Goal: Information Seeking & Learning: Learn about a topic

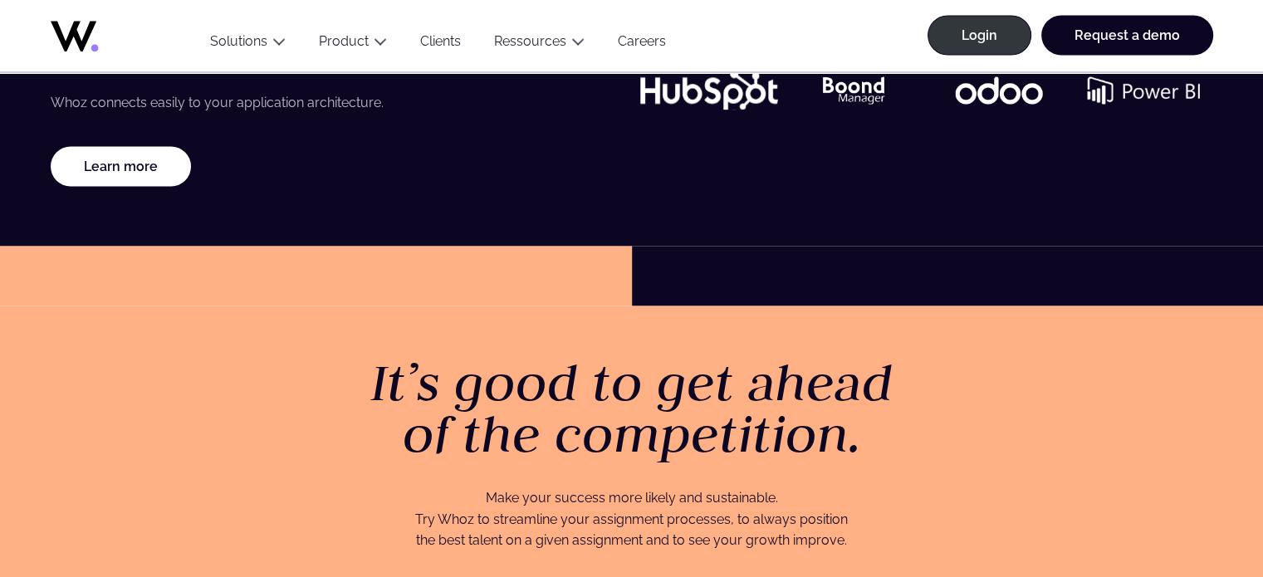
scroll to position [3317, 0]
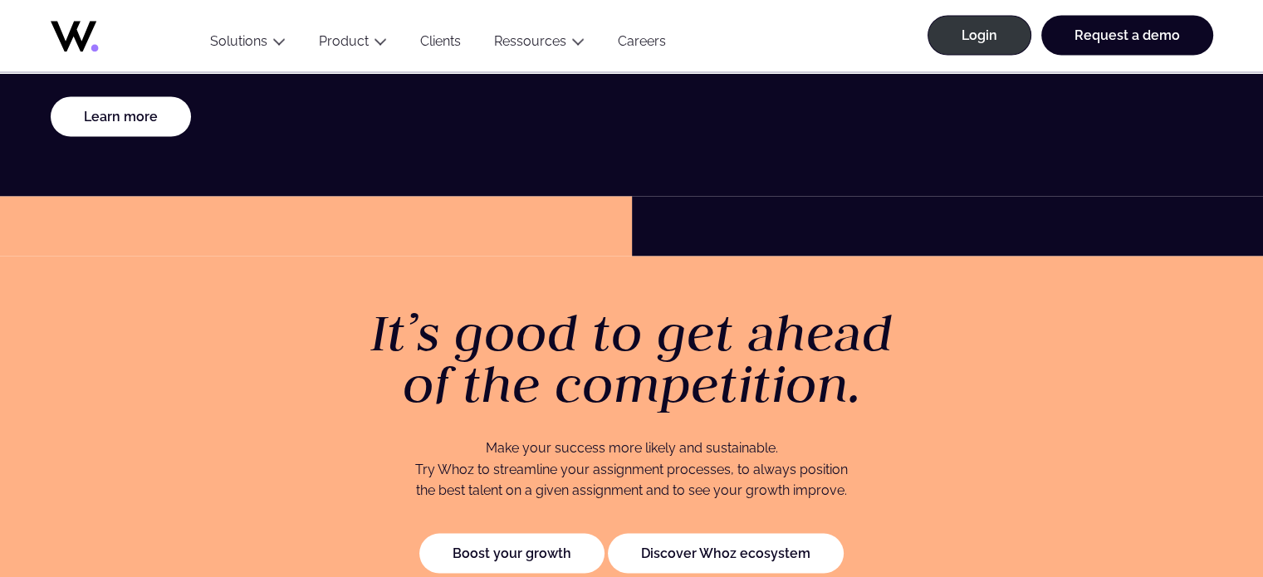
click at [453, 39] on link "Clients" at bounding box center [441, 44] width 74 height 22
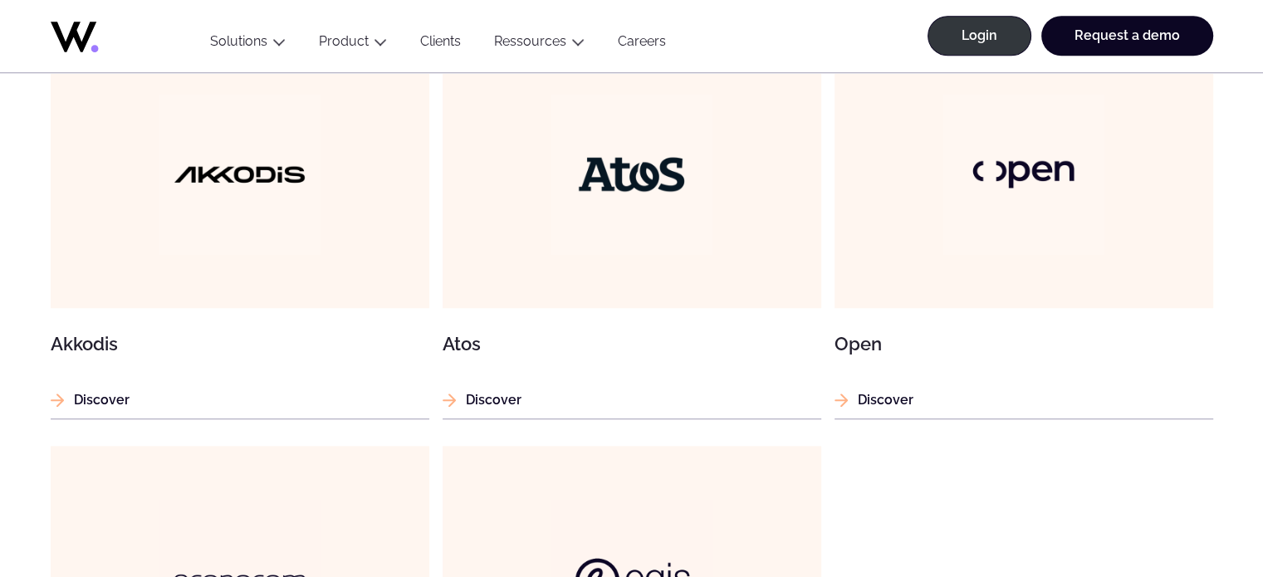
scroll to position [1451, 0]
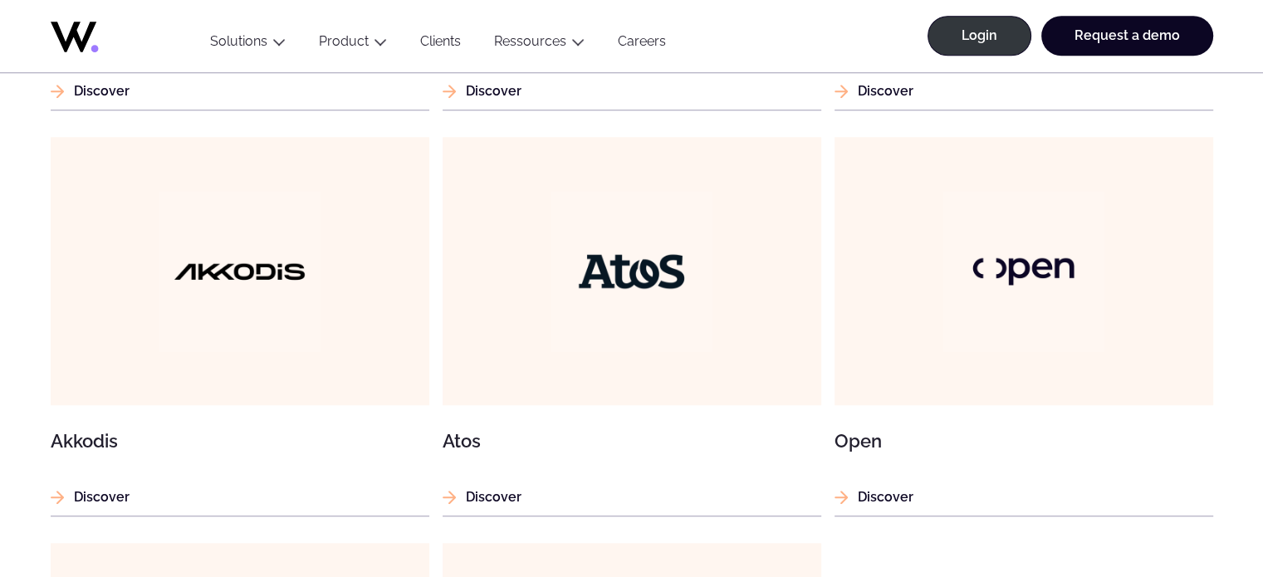
click at [440, 46] on link "Clients" at bounding box center [441, 44] width 74 height 22
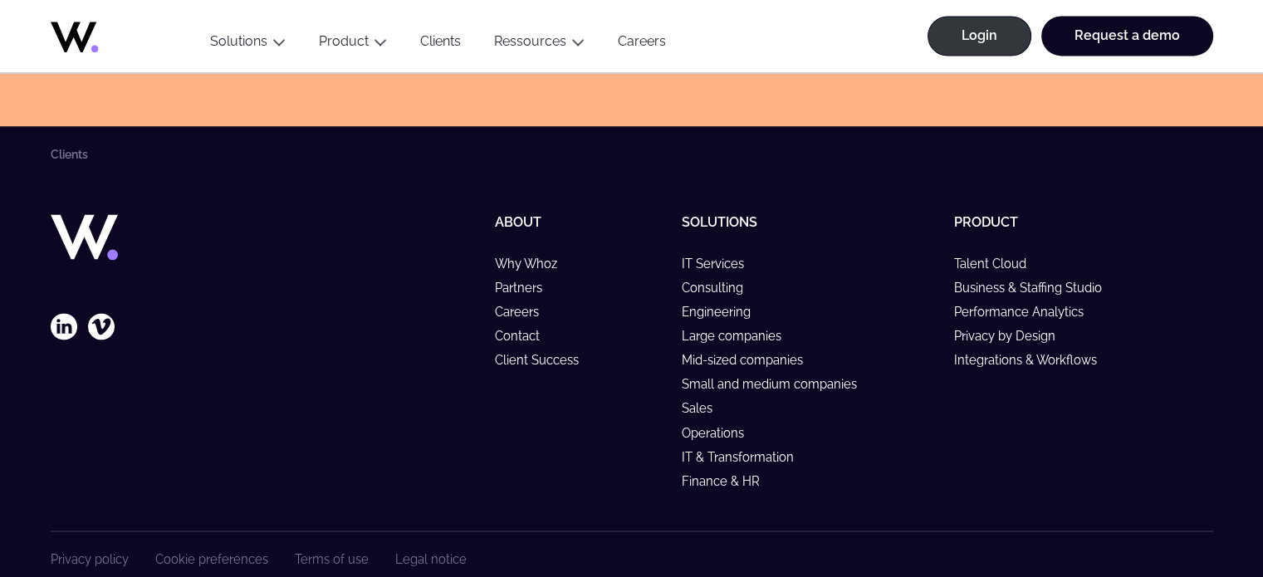
scroll to position [2752, 0]
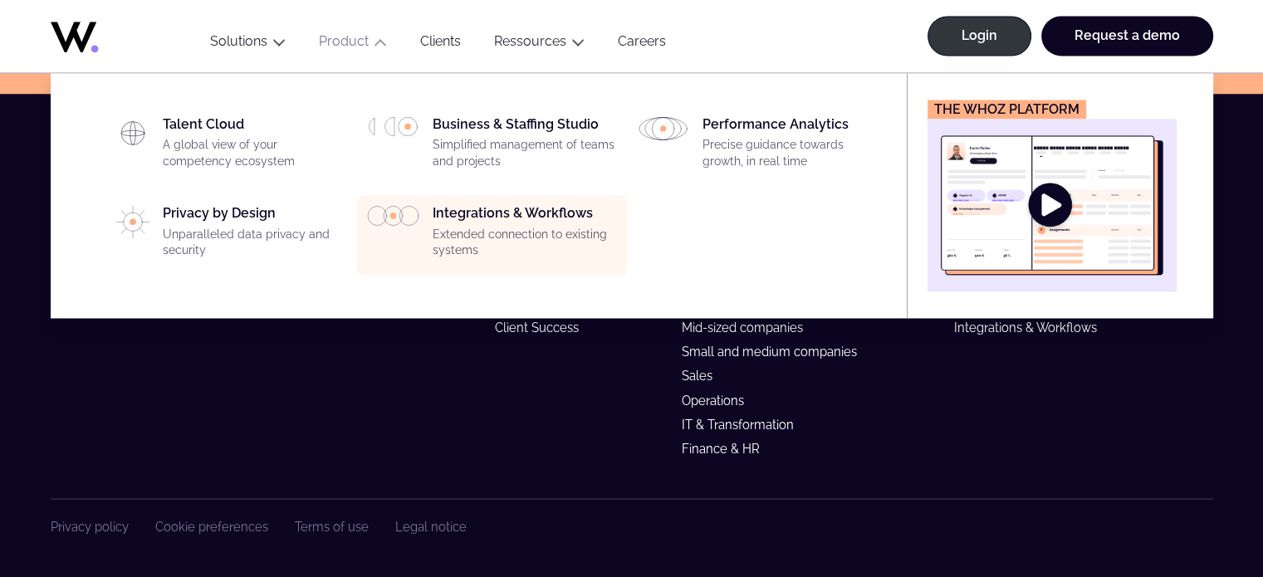
click at [455, 221] on div "Integrations & Workflows Extended connection to existing systems" at bounding box center [525, 235] width 184 height 60
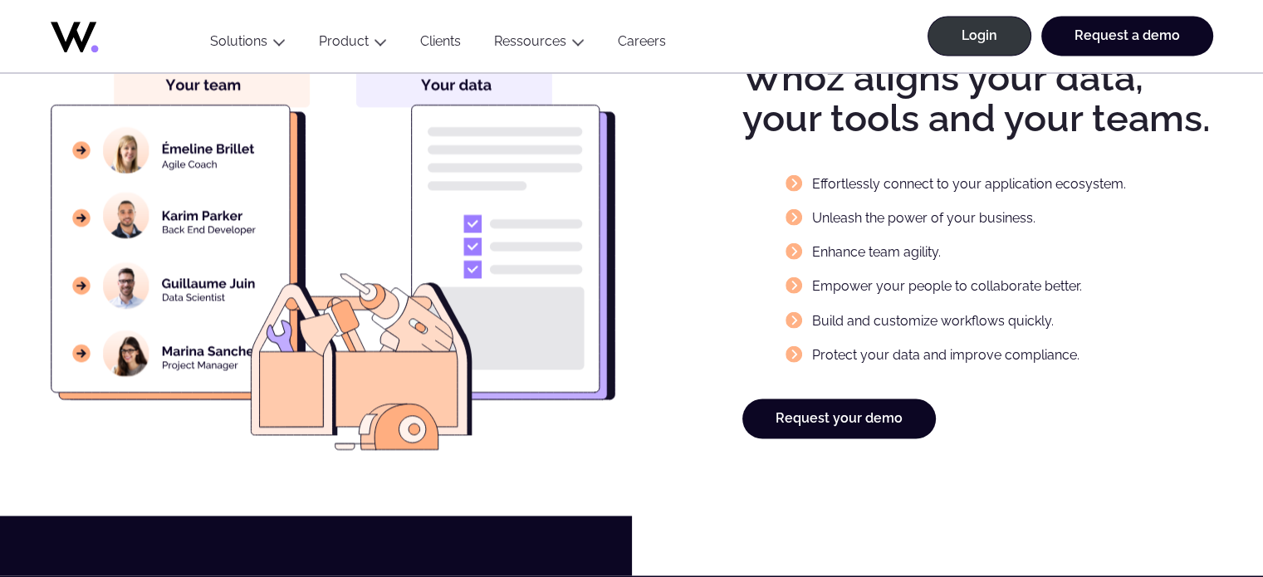
scroll to position [2654, 0]
click at [591, 399] on image at bounding box center [333, 253] width 565 height 393
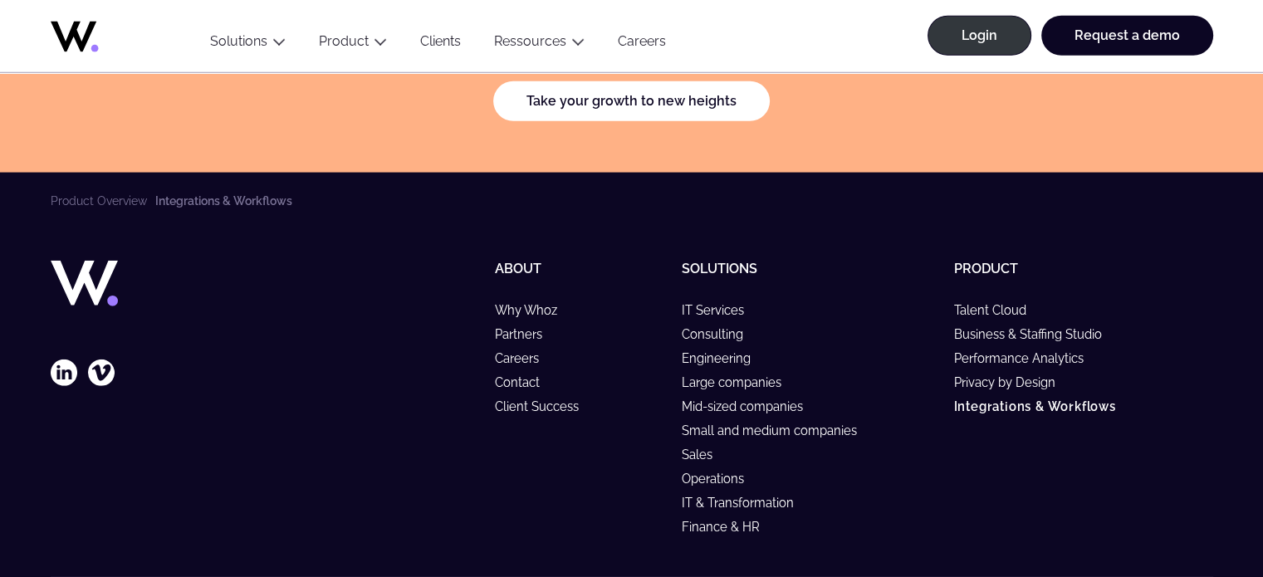
scroll to position [4827, 0]
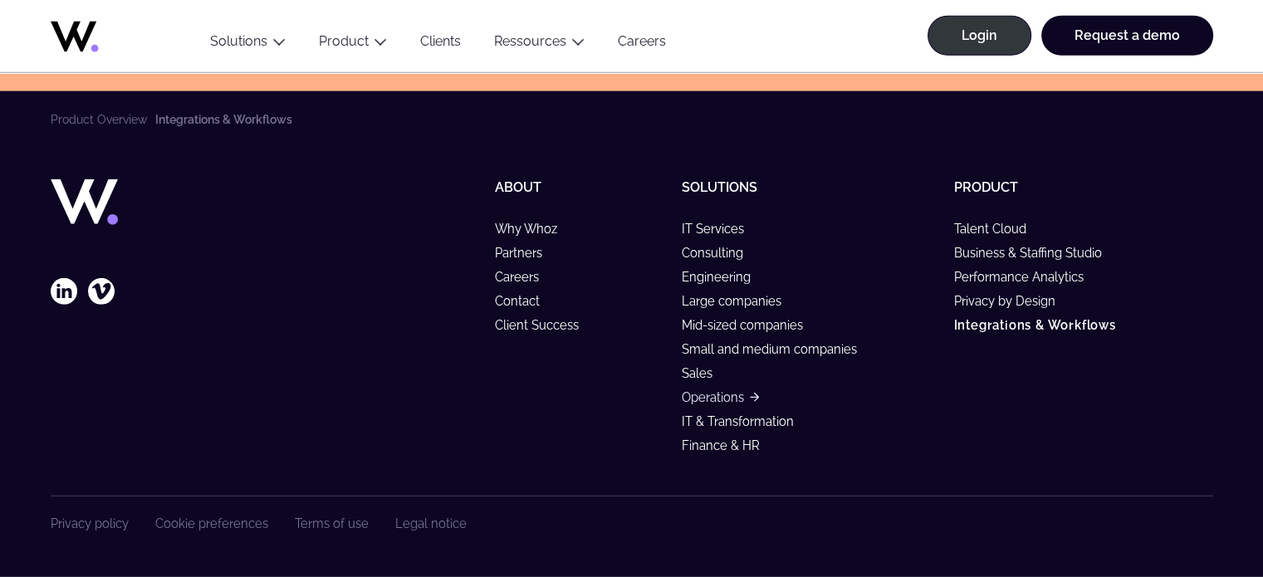
click at [695, 397] on link "Operations" at bounding box center [720, 397] width 77 height 14
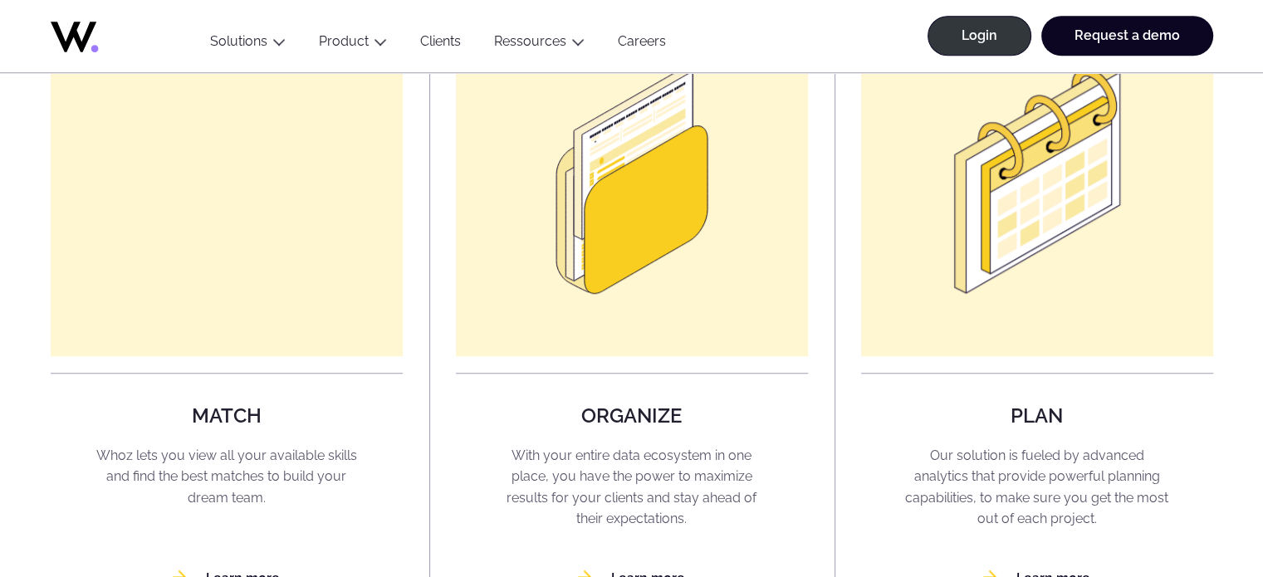
scroll to position [1299, 0]
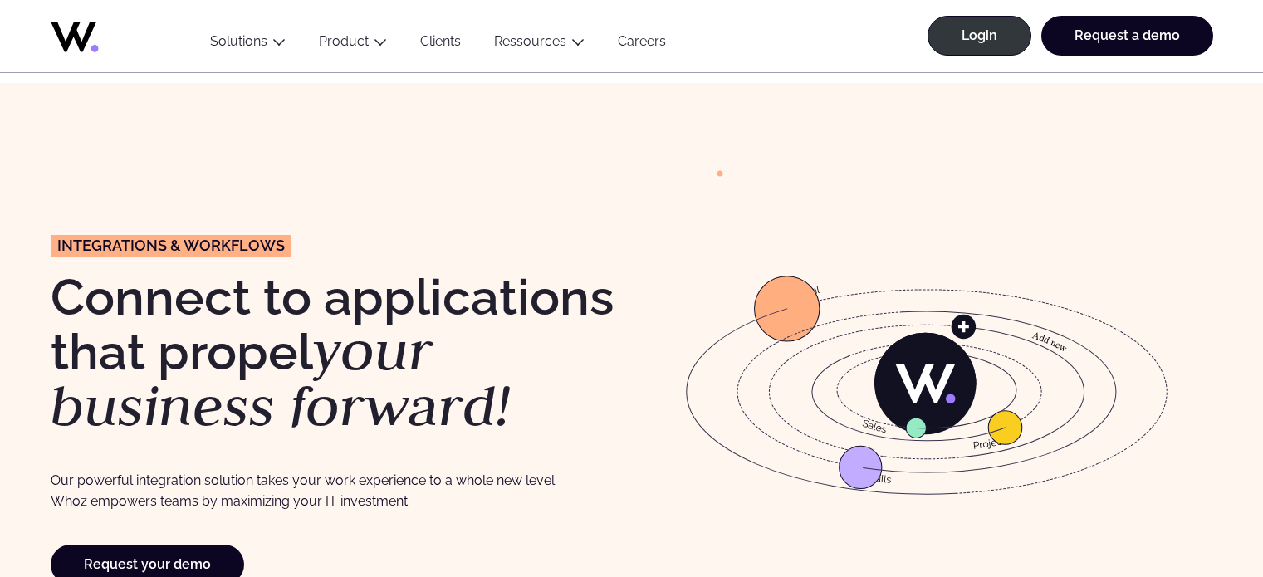
scroll to position [4827, 0]
